Goal: Book appointment/travel/reservation

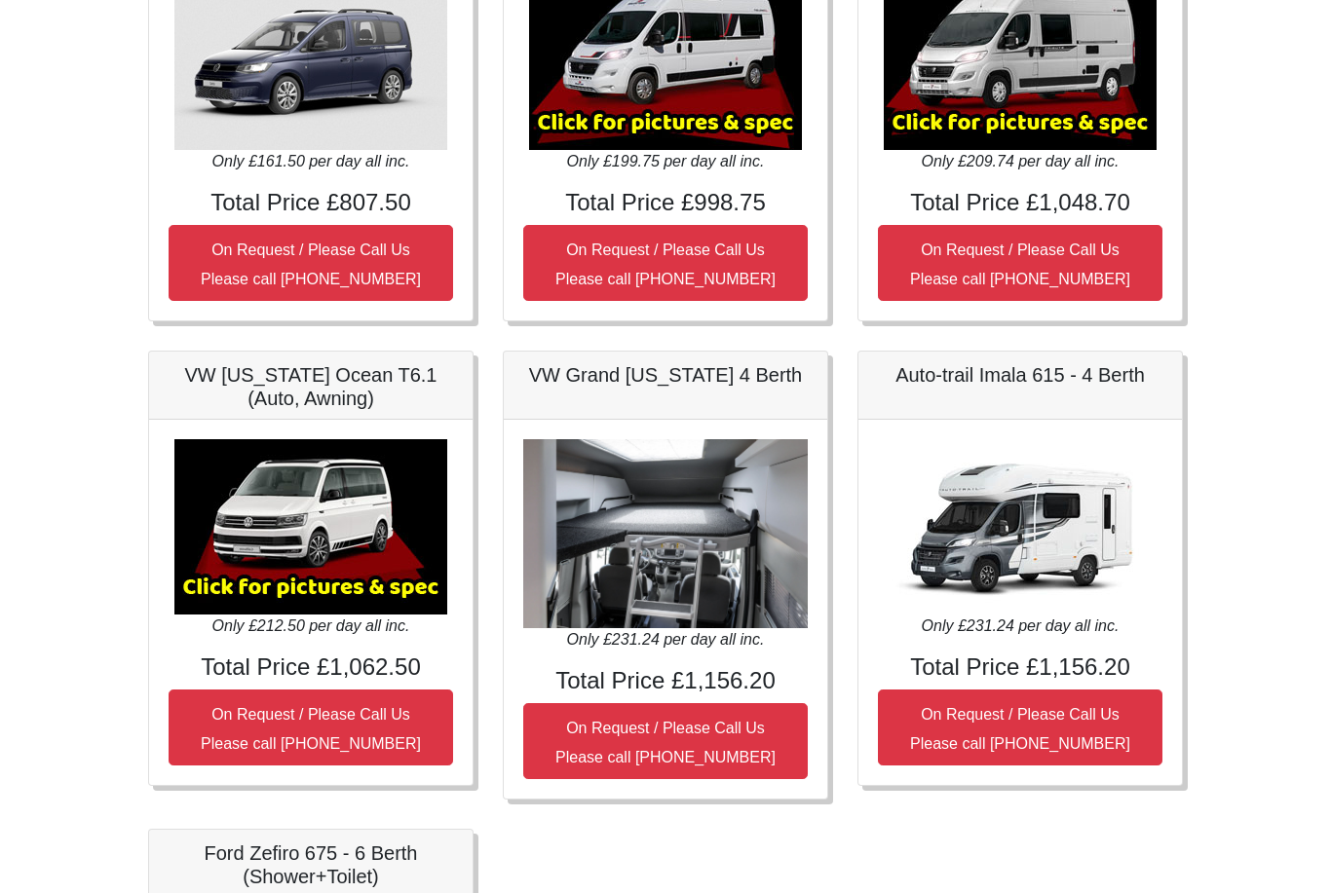
scroll to position [433, 0]
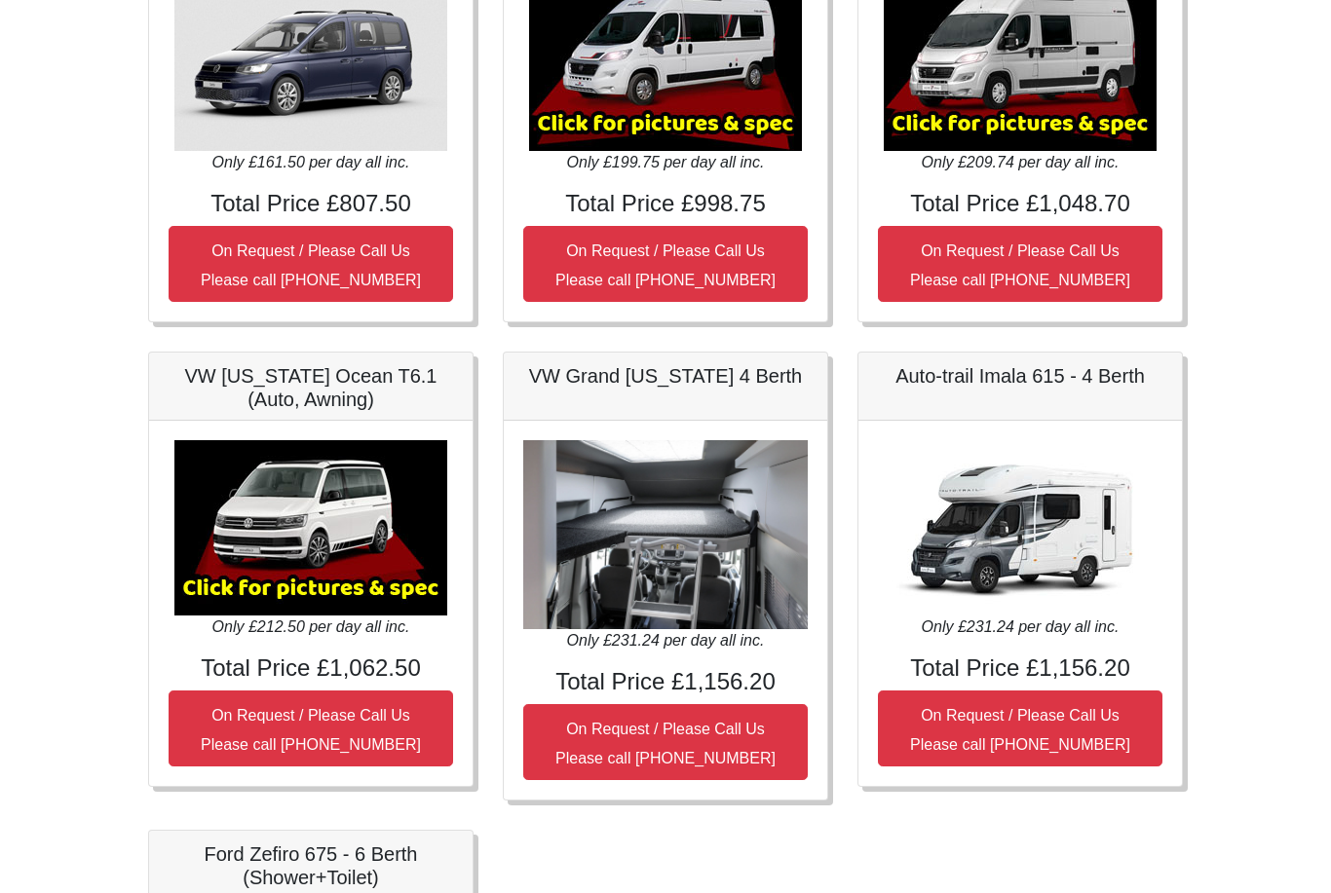
click at [343, 553] on img at bounding box center [310, 528] width 273 height 175
click at [380, 597] on img at bounding box center [310, 528] width 273 height 175
click at [360, 547] on img at bounding box center [310, 528] width 273 height 175
click at [363, 532] on img at bounding box center [310, 528] width 273 height 175
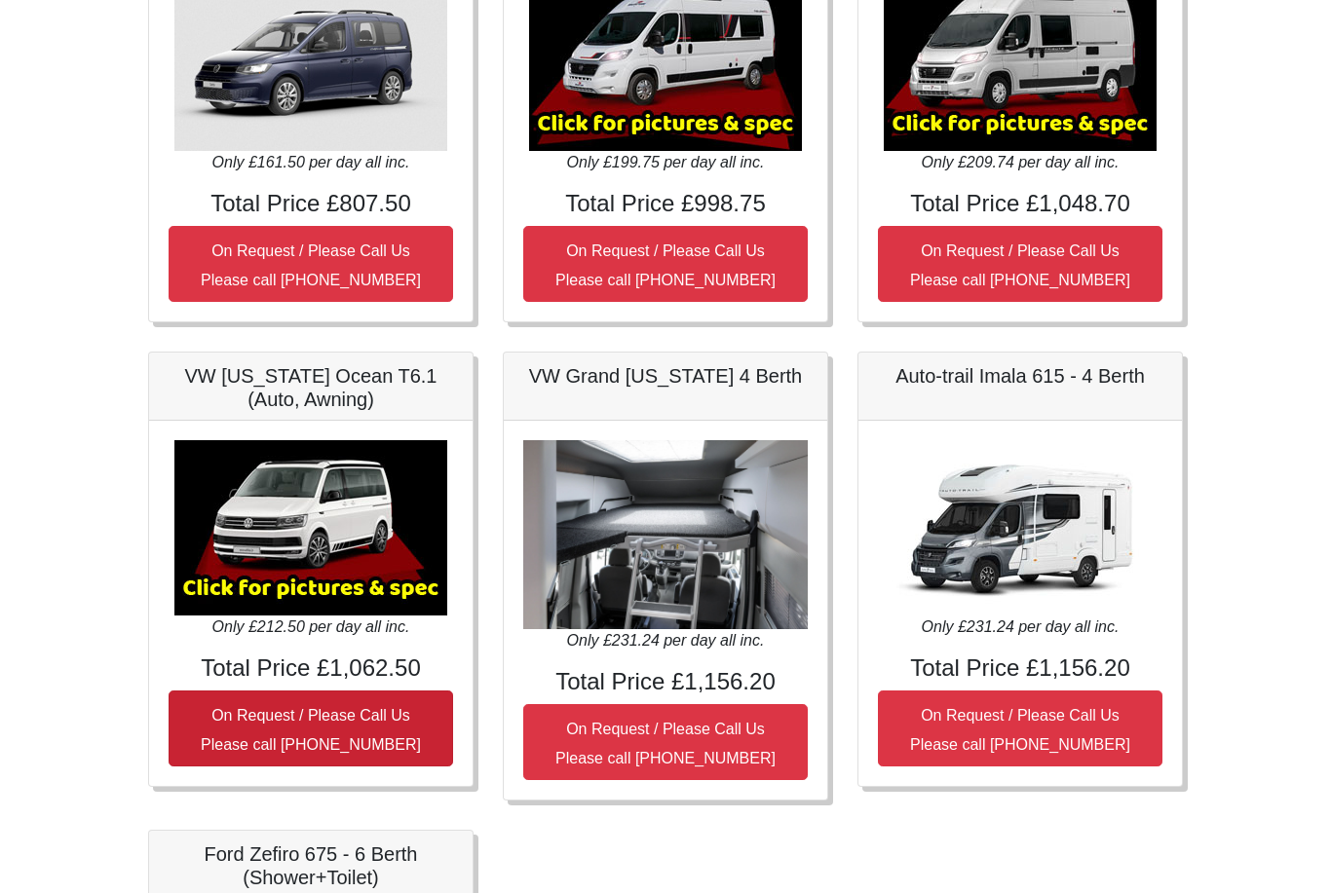
click at [378, 721] on small "On Request / Please Call Us Please call [PHONE_NUMBER]" at bounding box center [311, 731] width 220 height 46
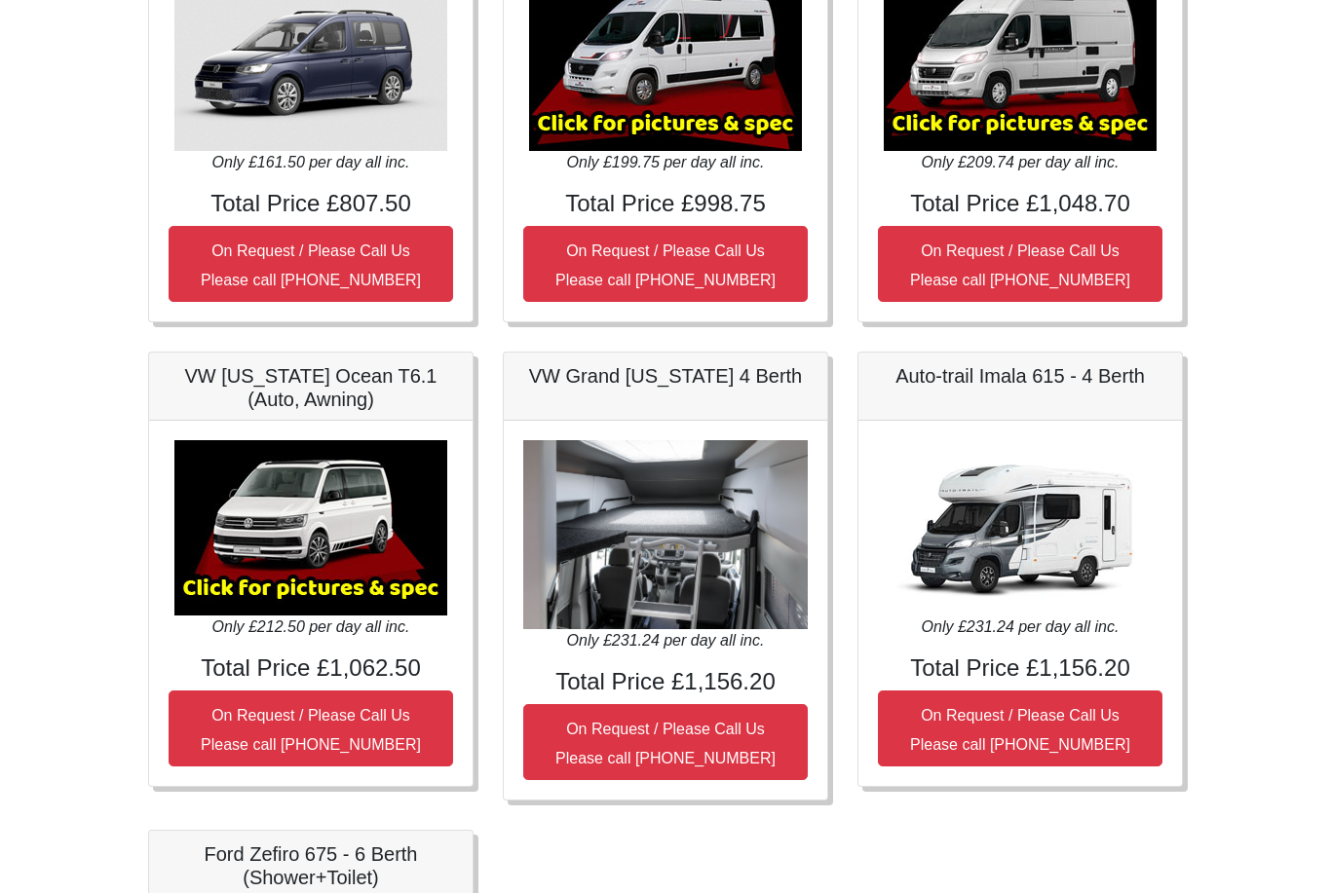
click at [368, 667] on h4 "Total Price £1,062.50" at bounding box center [311, 670] width 284 height 28
click at [338, 587] on img at bounding box center [310, 528] width 273 height 175
click at [326, 517] on img at bounding box center [310, 528] width 273 height 175
click at [341, 380] on h5 "VW [US_STATE] Ocean T6.1 (Auto, Awning)" at bounding box center [311, 388] width 284 height 47
click at [324, 406] on h5 "VW [US_STATE] Ocean T6.1 (Auto, Awning)" at bounding box center [311, 388] width 284 height 47
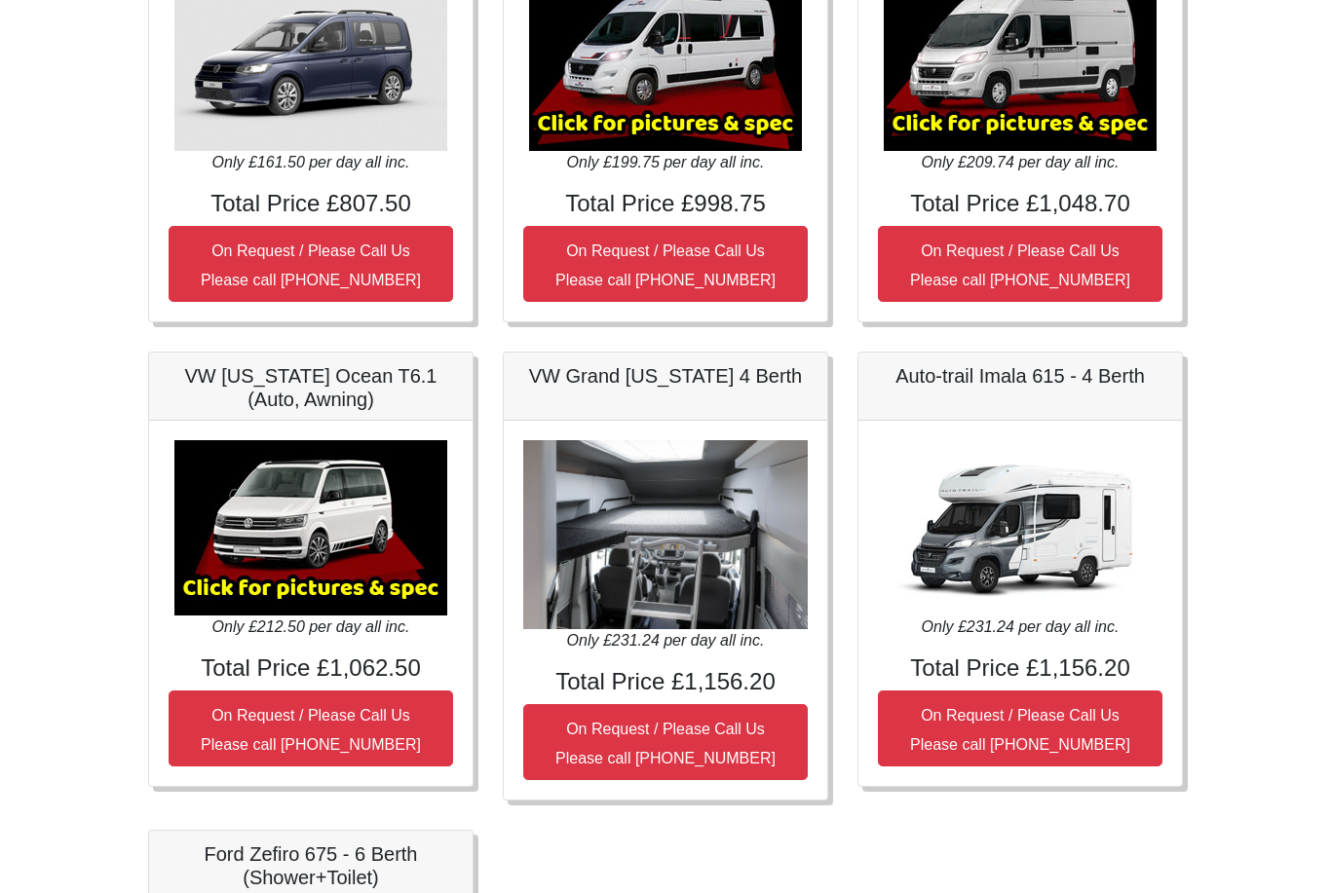
click at [297, 376] on h5 "VW [US_STATE] Ocean T6.1 (Auto, Awning)" at bounding box center [311, 388] width 284 height 47
click at [297, 380] on h5 "VW [US_STATE] Ocean T6.1 (Auto, Awning)" at bounding box center [311, 388] width 284 height 47
click at [316, 397] on h5 "VW [US_STATE] Ocean T6.1 (Auto, Awning)" at bounding box center [311, 388] width 284 height 47
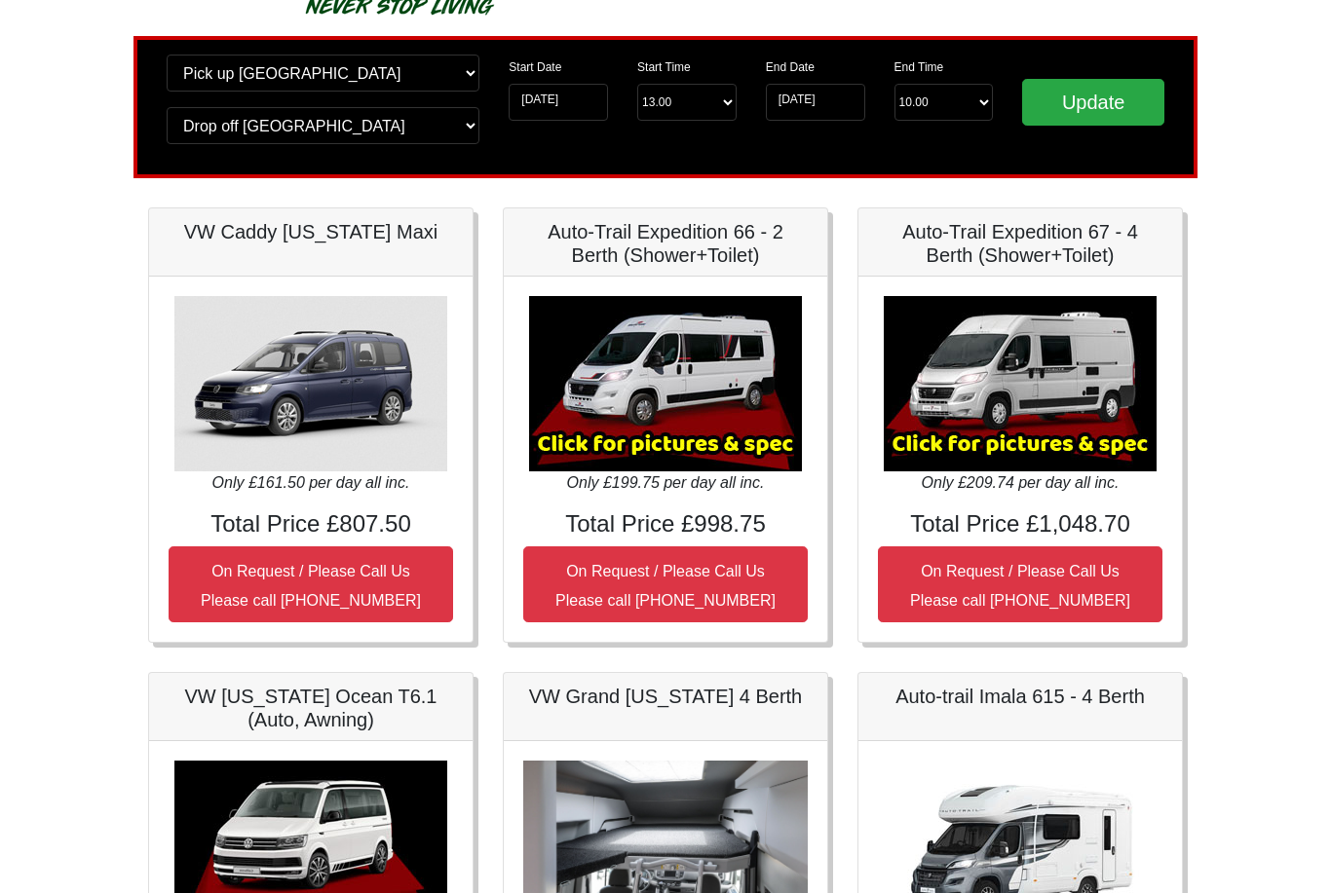
scroll to position [0, 0]
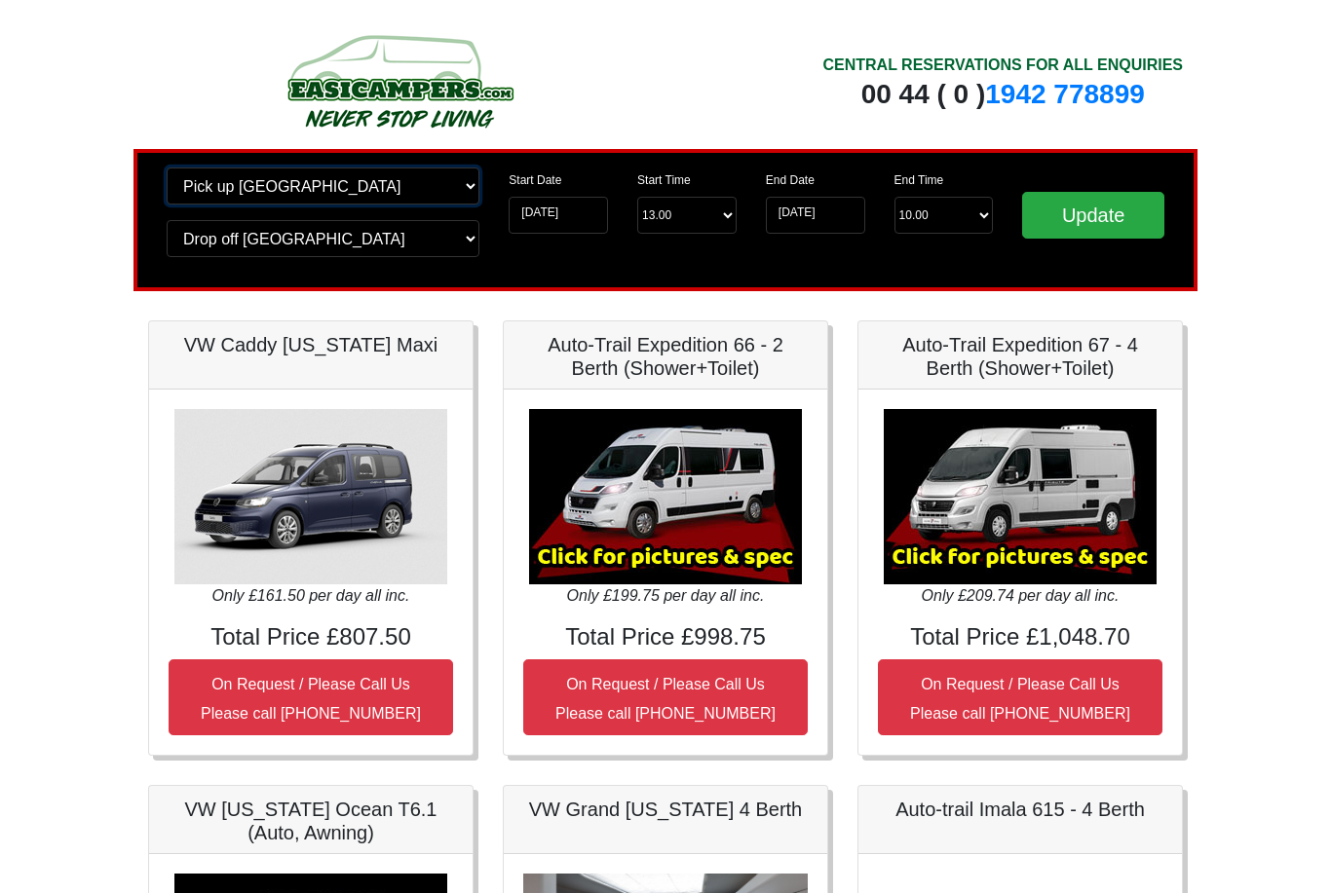
click at [469, 187] on select "Change pick up location? Pick up [GEOGRAPHIC_DATA] [GEOGRAPHIC_DATA] [GEOGRAPHI…" at bounding box center [323, 186] width 313 height 37
click at [468, 191] on select "Change pick up location? Pick up [GEOGRAPHIC_DATA] [GEOGRAPHIC_DATA] [GEOGRAPHI…" at bounding box center [323, 186] width 313 height 37
click at [467, 222] on select "Change drop off location? Drop off [GEOGRAPHIC_DATA] [GEOGRAPHIC_DATA] [GEOGRAP…" at bounding box center [323, 238] width 313 height 37
click at [463, 244] on select "Change drop off location? Drop off [GEOGRAPHIC_DATA] [GEOGRAPHIC_DATA] [GEOGRAP…" at bounding box center [323, 238] width 313 height 37
click at [375, 660] on button "On Request / Please Call Us Please call [PHONE_NUMBER]" at bounding box center [311, 698] width 284 height 76
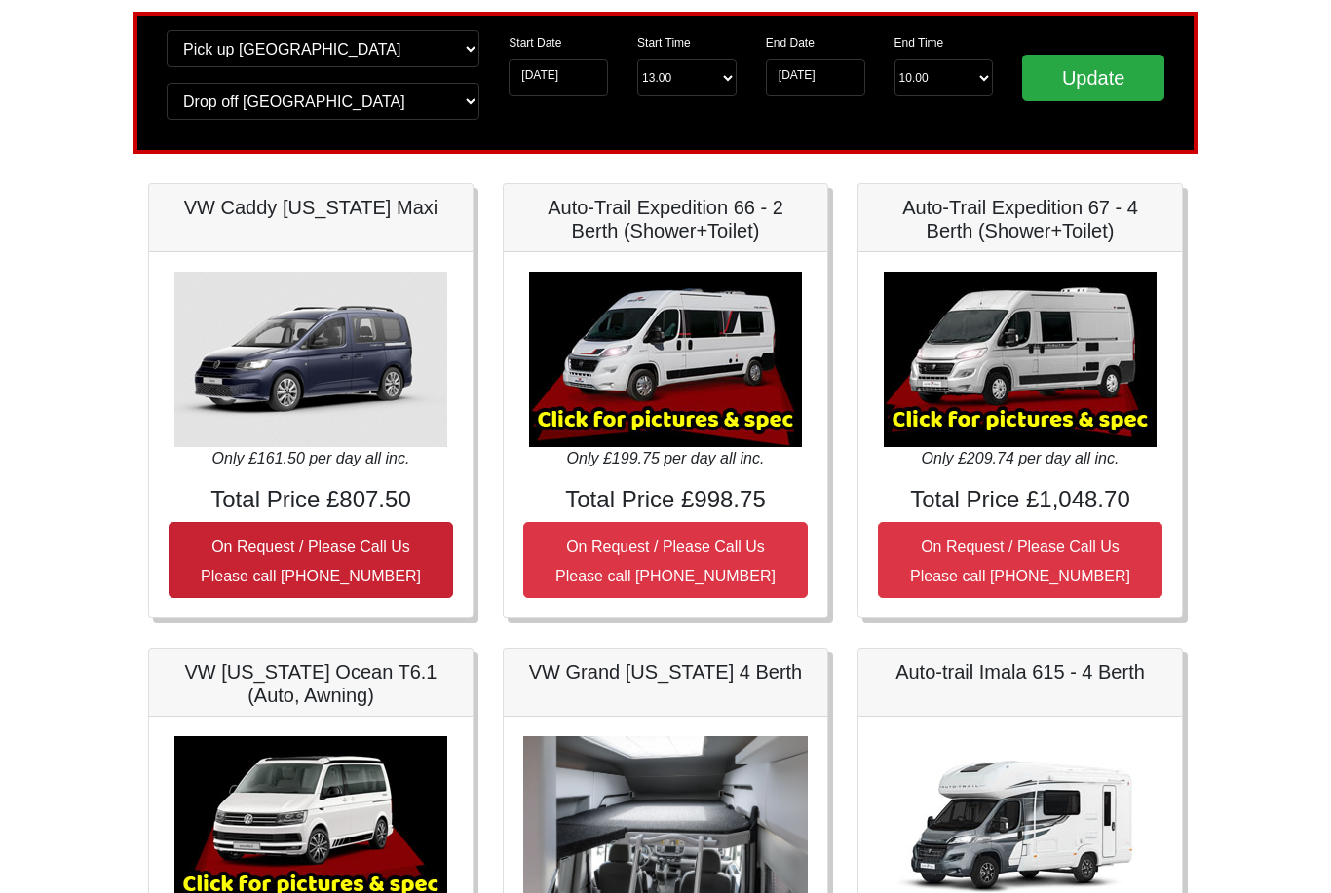
scroll to position [140, 0]
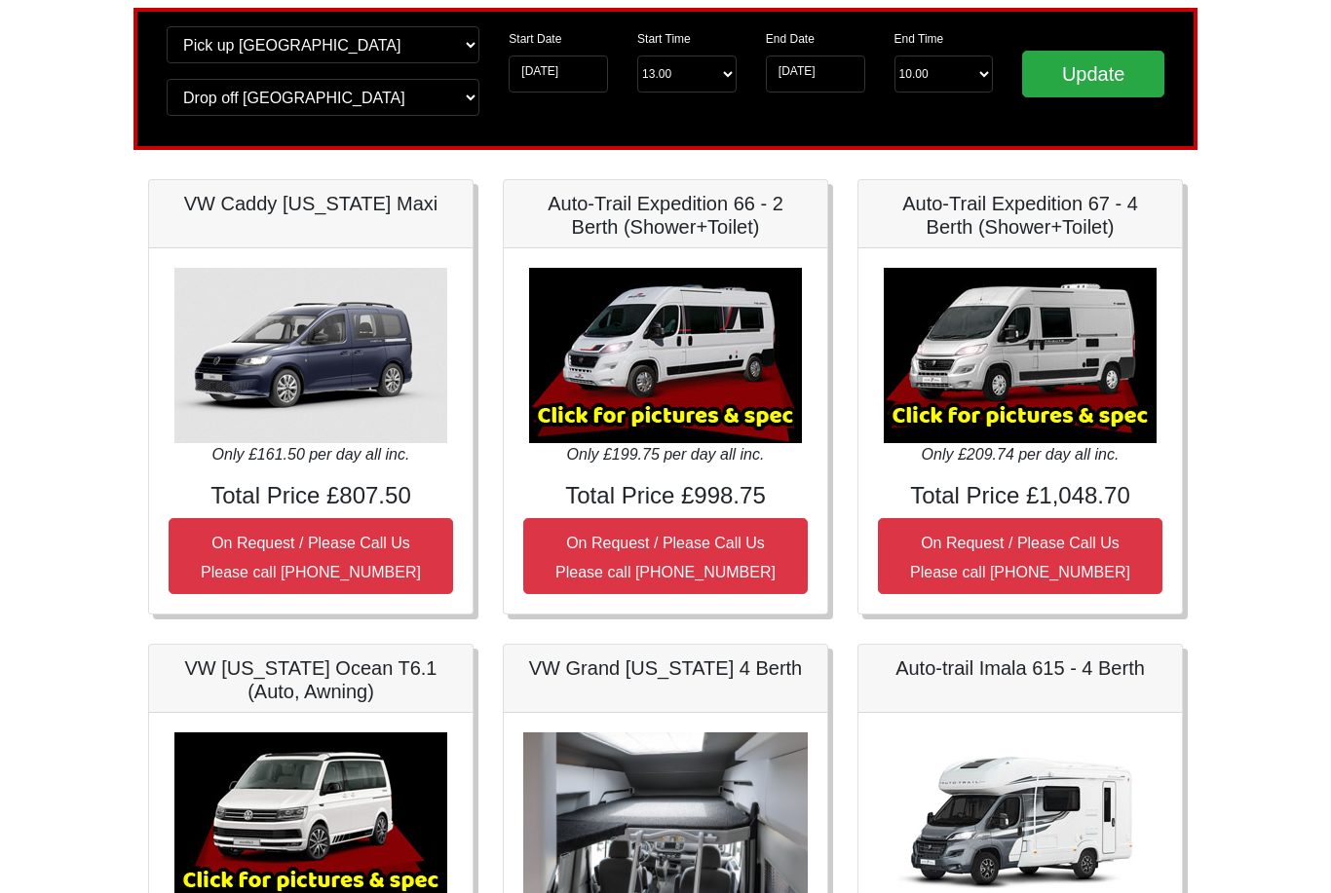
click at [367, 804] on img at bounding box center [310, 821] width 273 height 175
click at [365, 807] on img at bounding box center [310, 821] width 273 height 175
click at [1088, 82] on input "Update" at bounding box center [1093, 75] width 142 height 47
click at [170, 887] on div "Only £212.50 per day all inc. Total Price £1,062.50 On Request / Please Call Us…" at bounding box center [310, 896] width 323 height 365
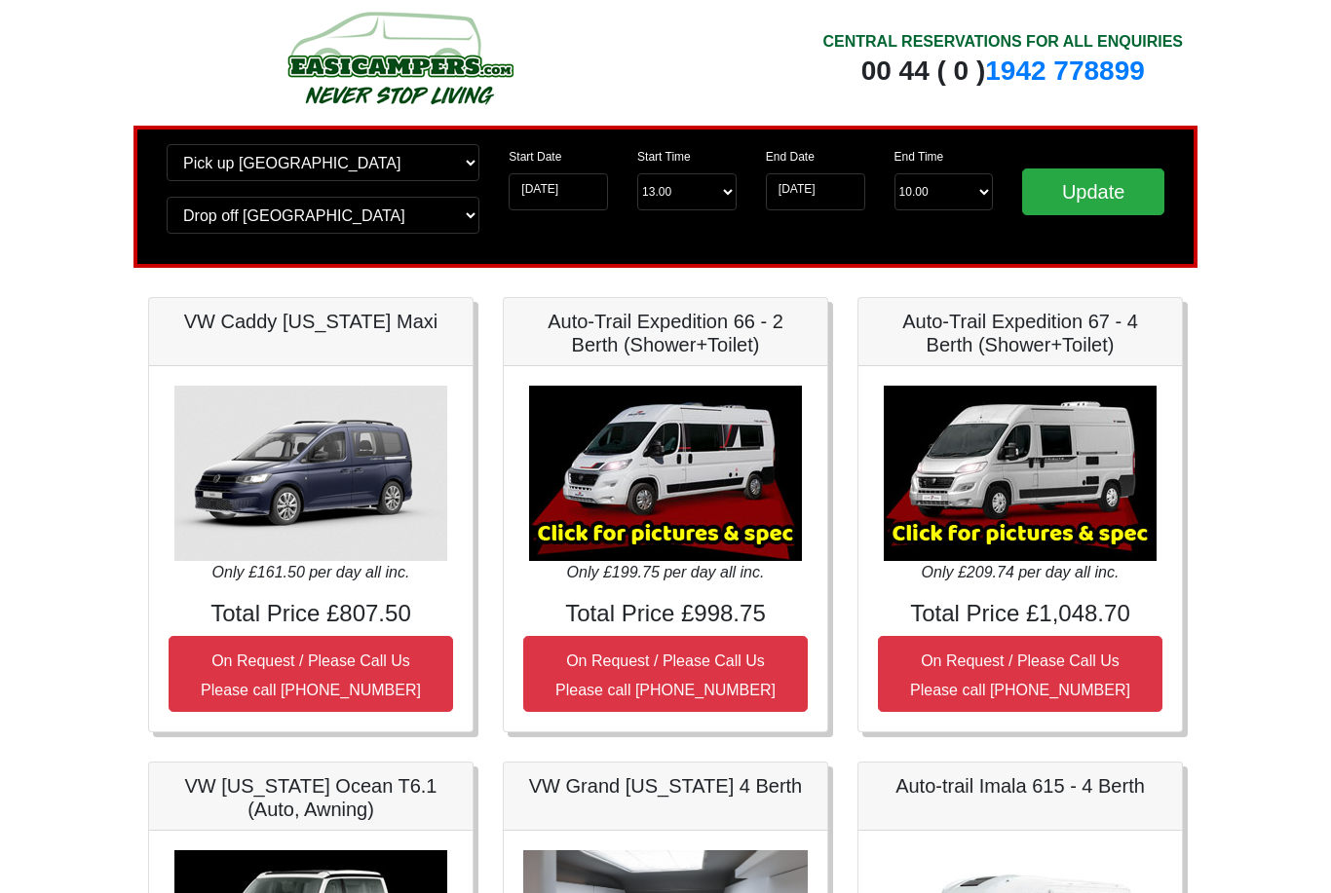
scroll to position [0, 0]
